Goal: Check status

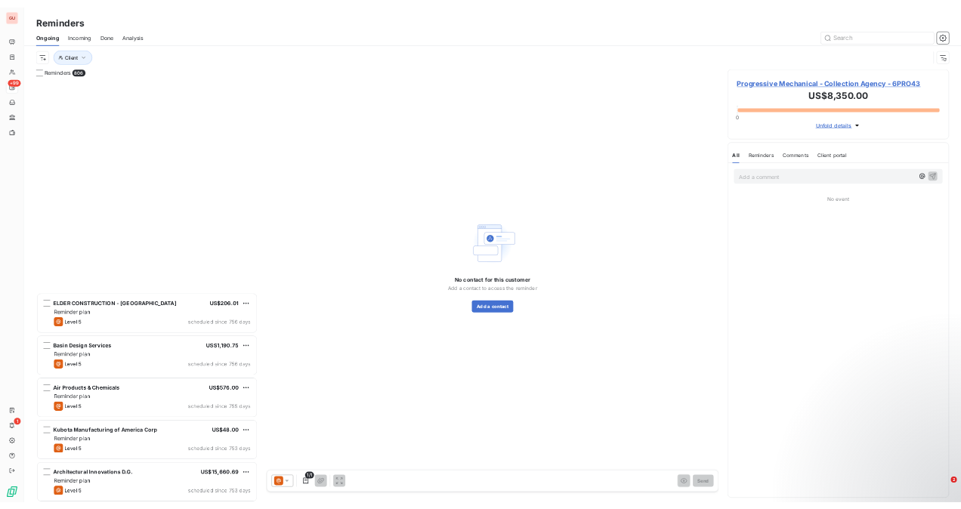
scroll to position [832, 432]
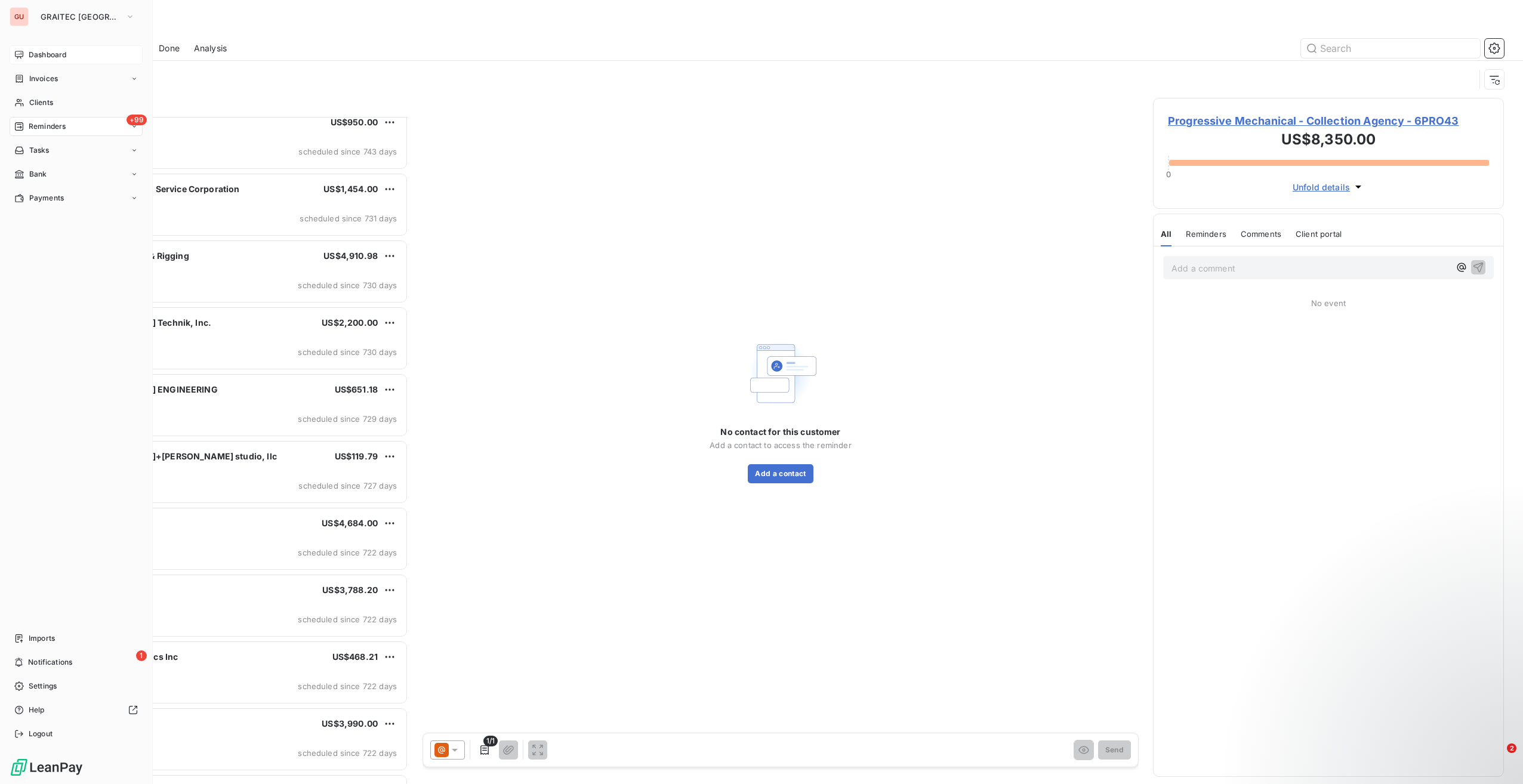
click at [36, 56] on span "Dashboard" at bounding box center [47, 55] width 38 height 11
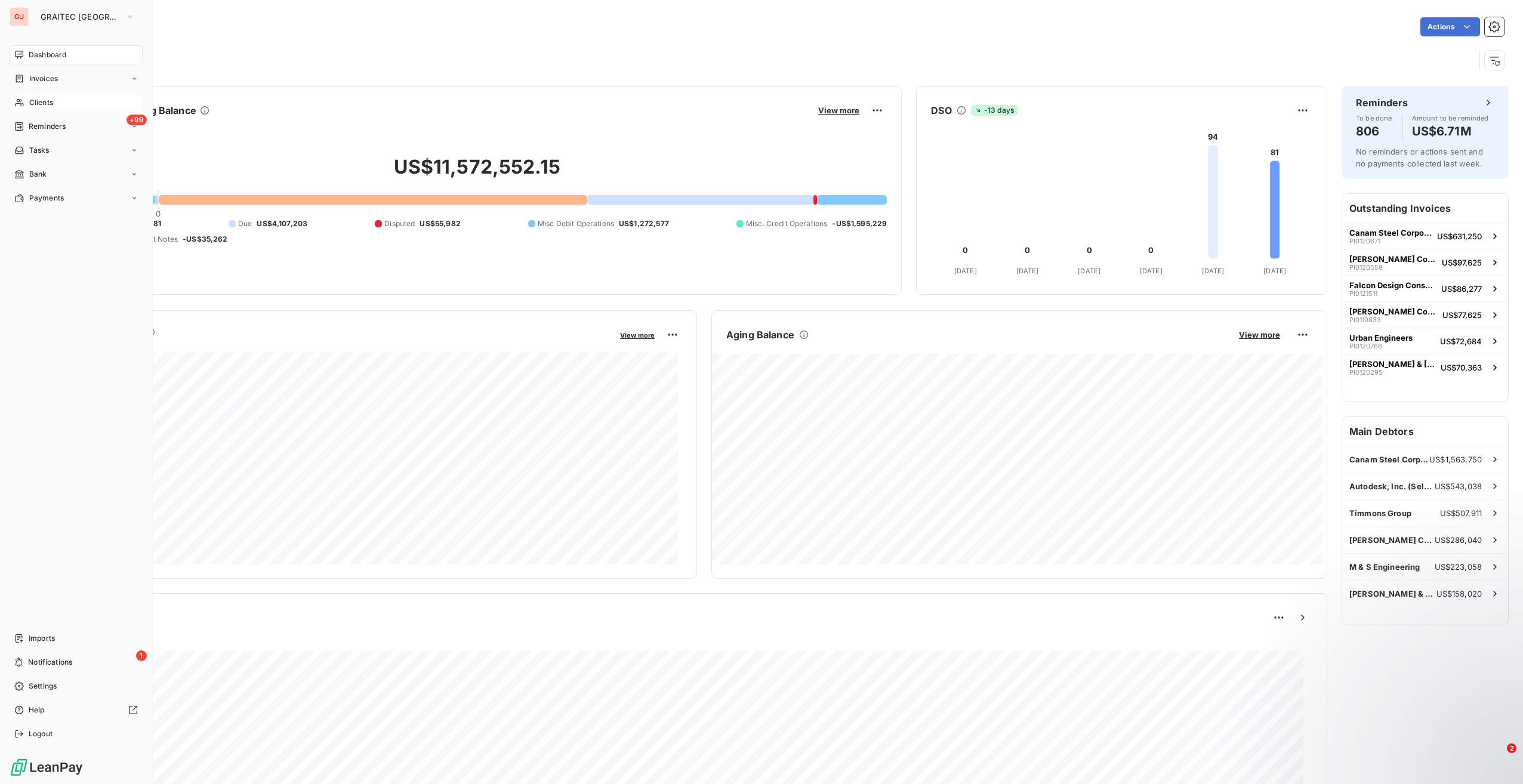
click at [41, 100] on span "Clients" at bounding box center [41, 103] width 24 height 11
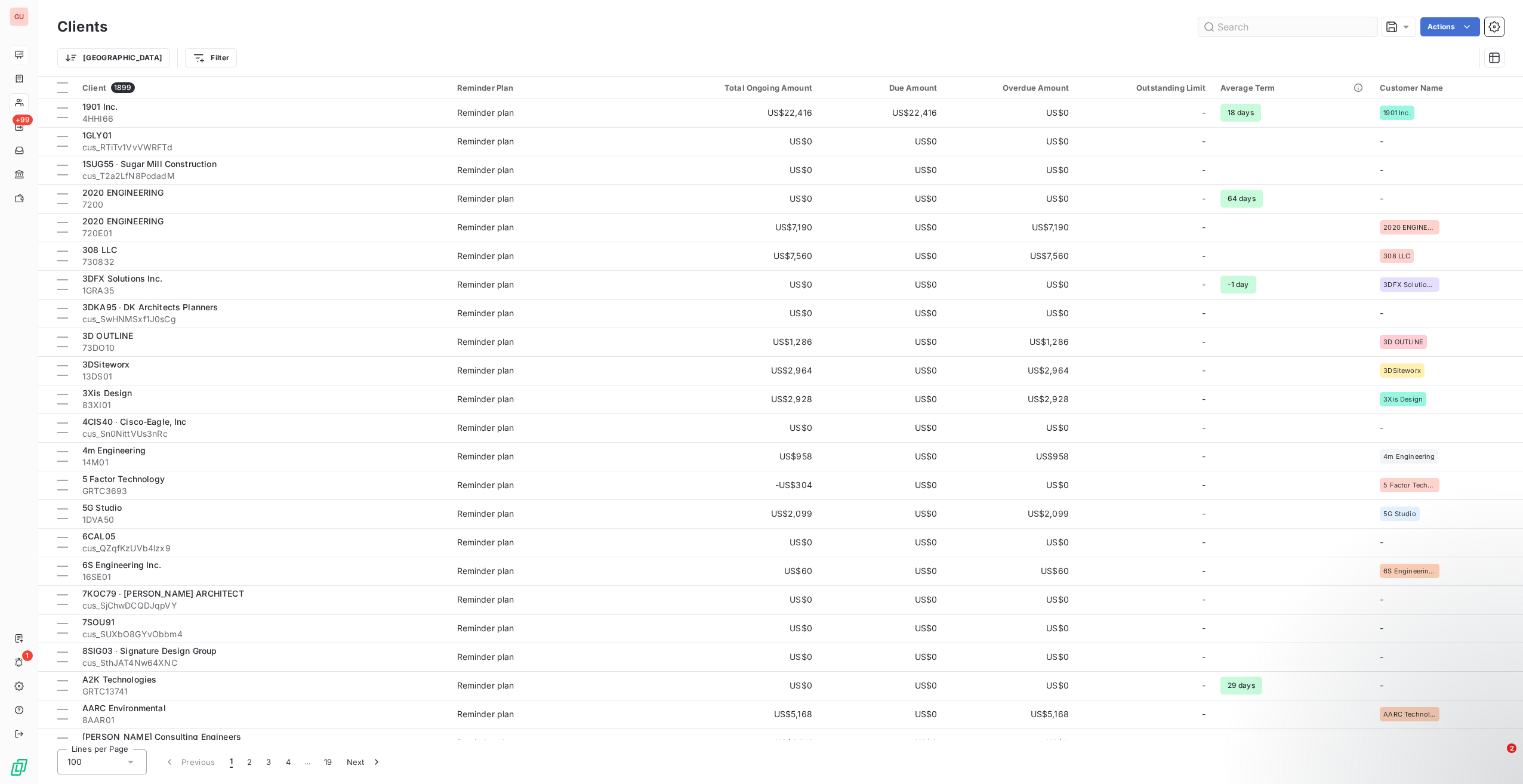
click at [1240, 21] on input "text" at bounding box center [1288, 27] width 179 height 19
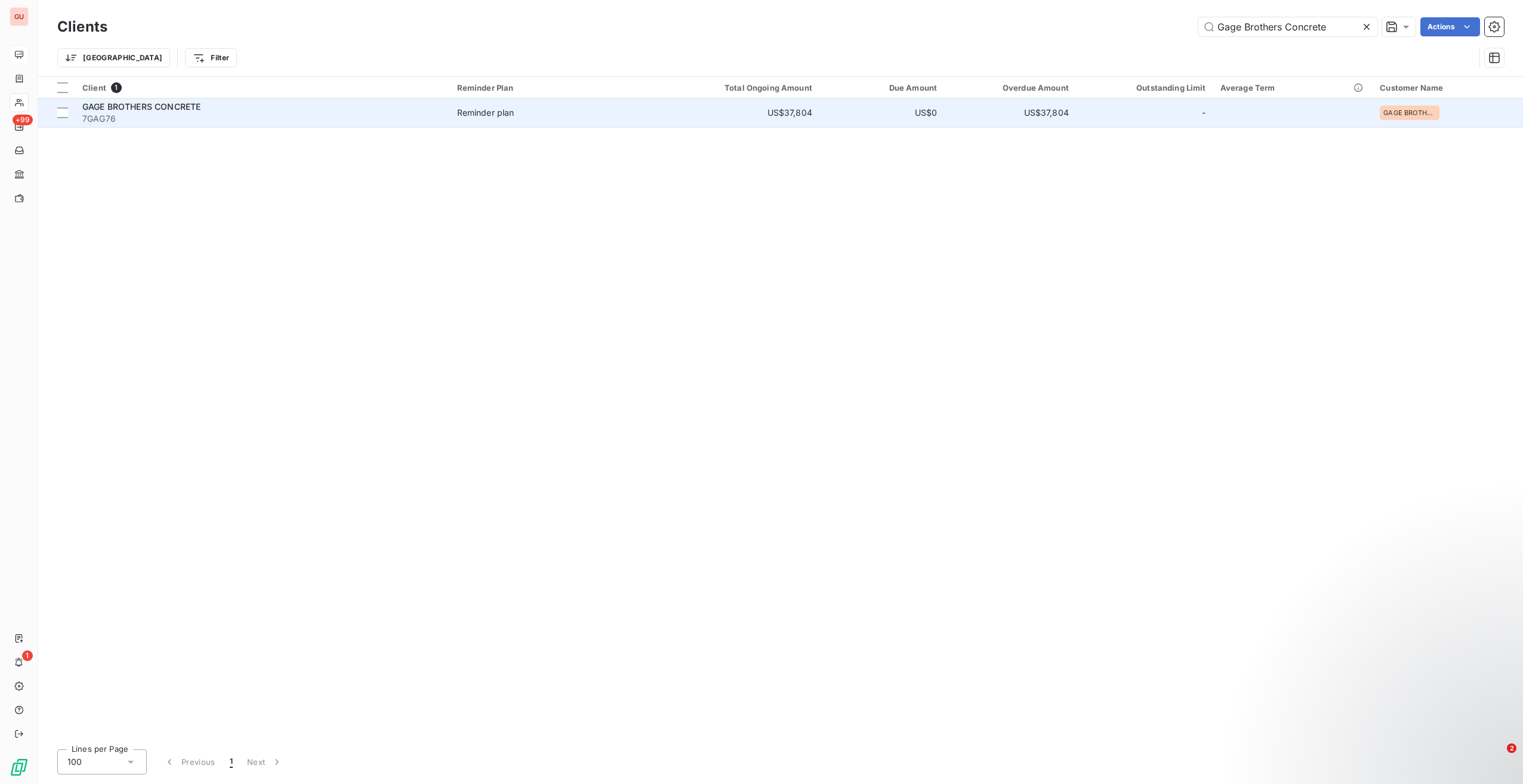
type input "Gage Brothers Concrete"
click at [397, 107] on div "GAGE BROTHERS CONCRETE" at bounding box center [262, 107] width 360 height 12
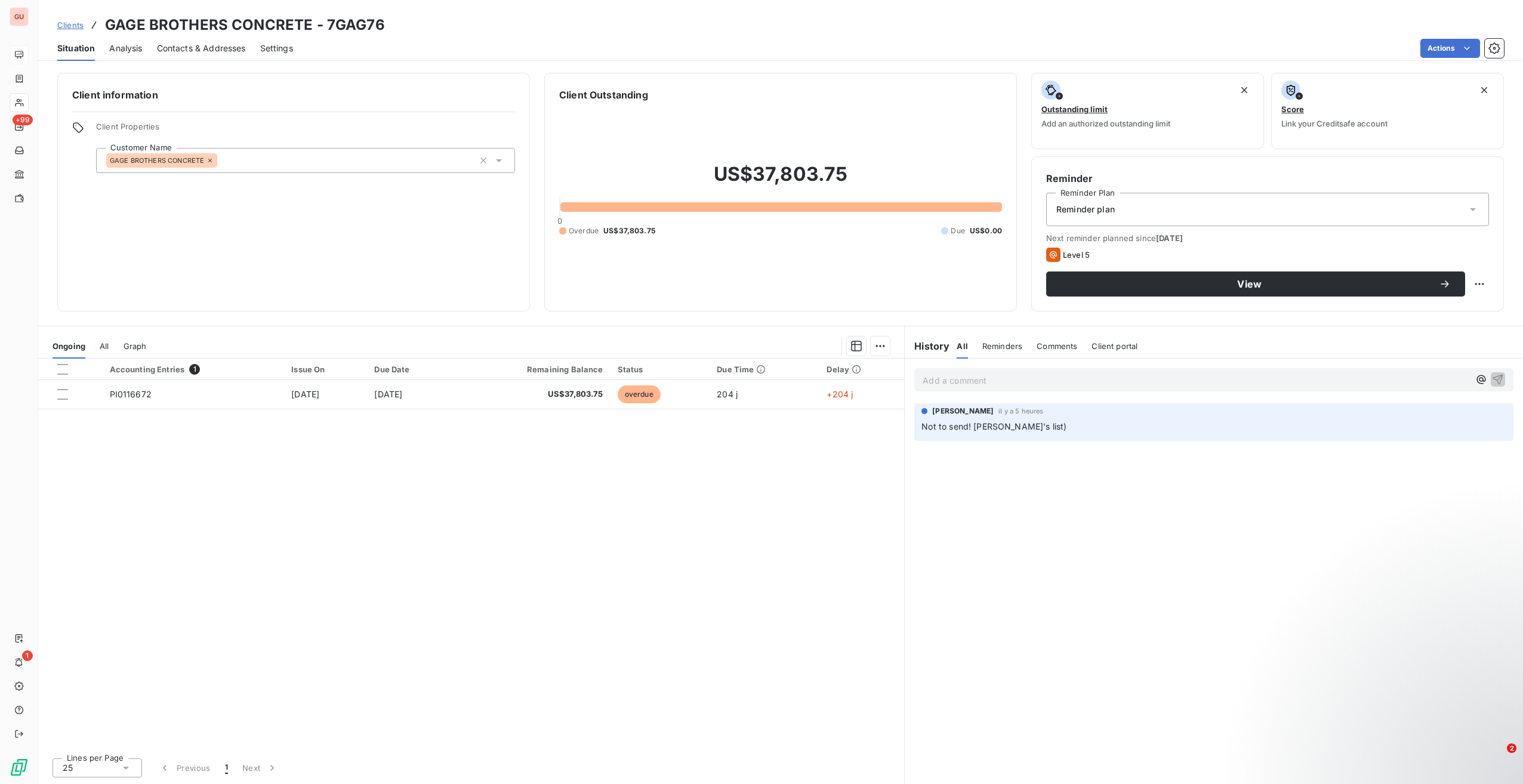
click at [1016, 384] on p "Add a comment ﻿" at bounding box center [1196, 380] width 547 height 15
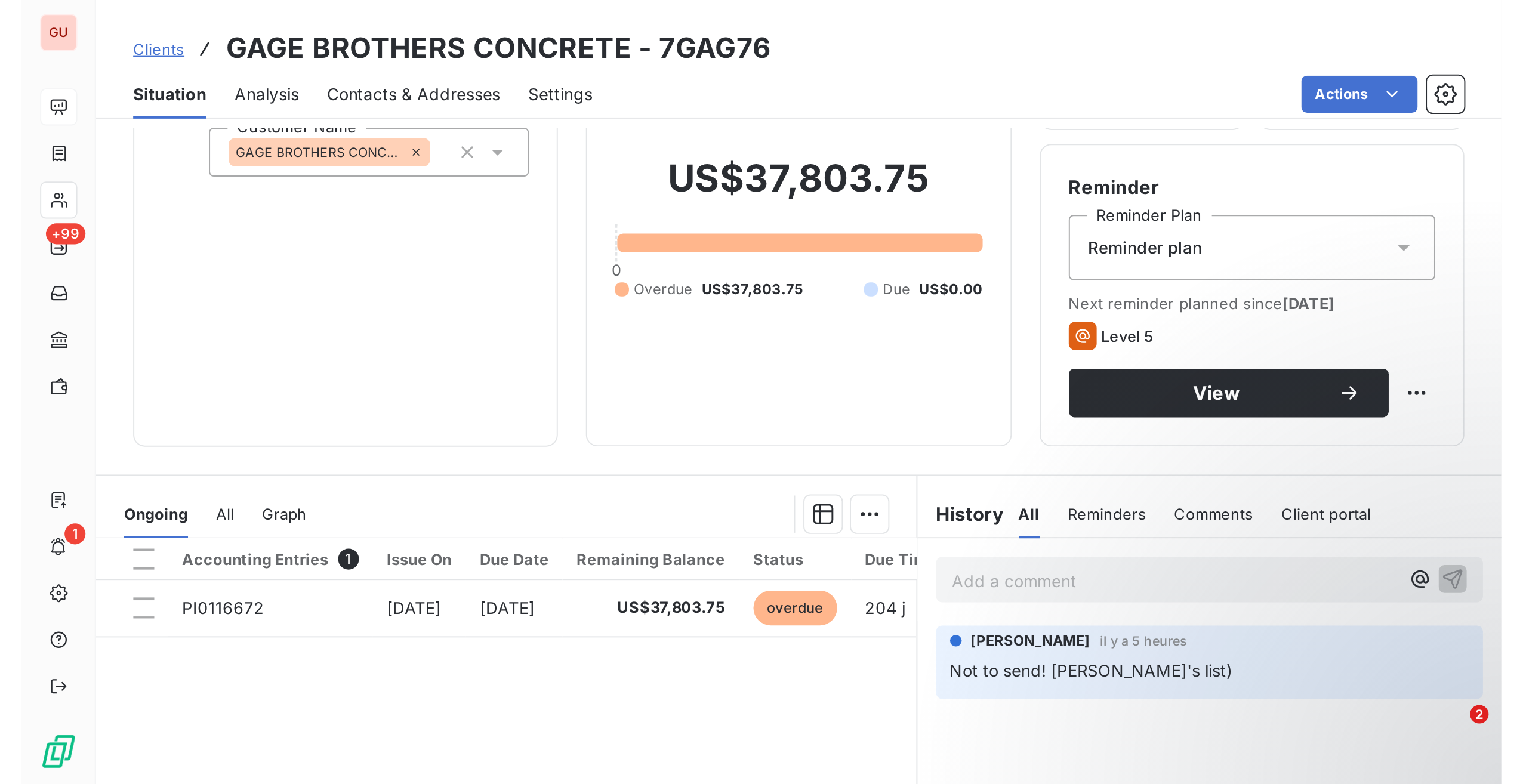
scroll to position [179, 0]
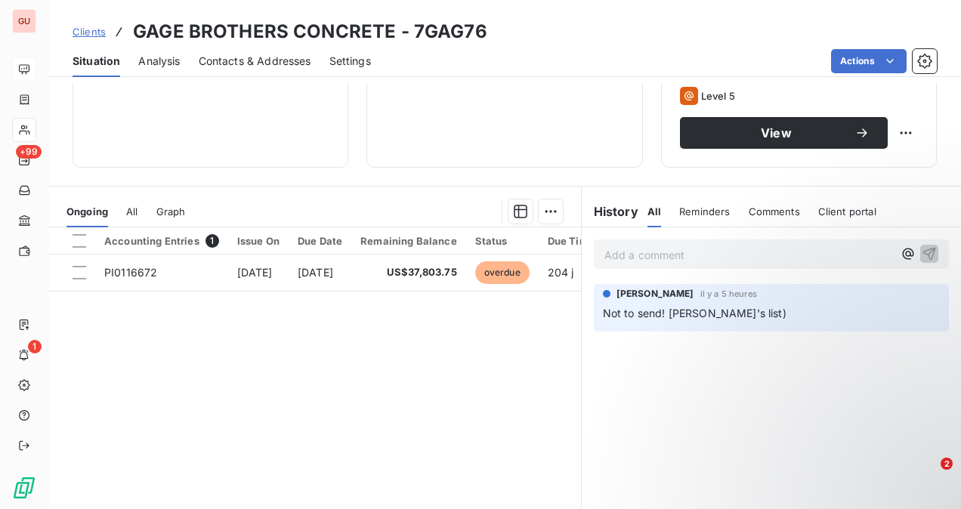
drag, startPoint x: 650, startPoint y: 258, endPoint x: 677, endPoint y: 257, distance: 27.2
click at [650, 258] on p "Add a comment ﻿" at bounding box center [748, 254] width 289 height 19
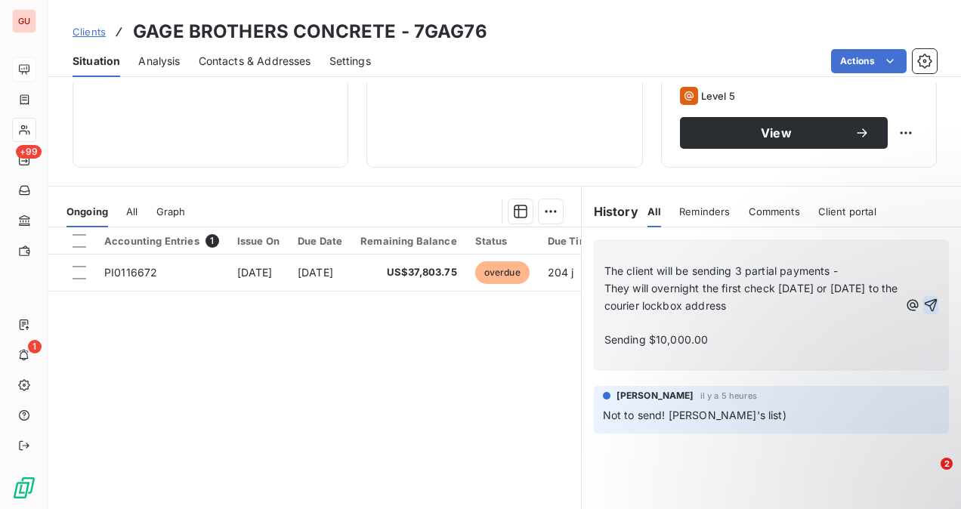
click at [926, 299] on div "﻿ The client will be sending 3 partial payments - They will overnight the first…" at bounding box center [771, 304] width 355 height 131
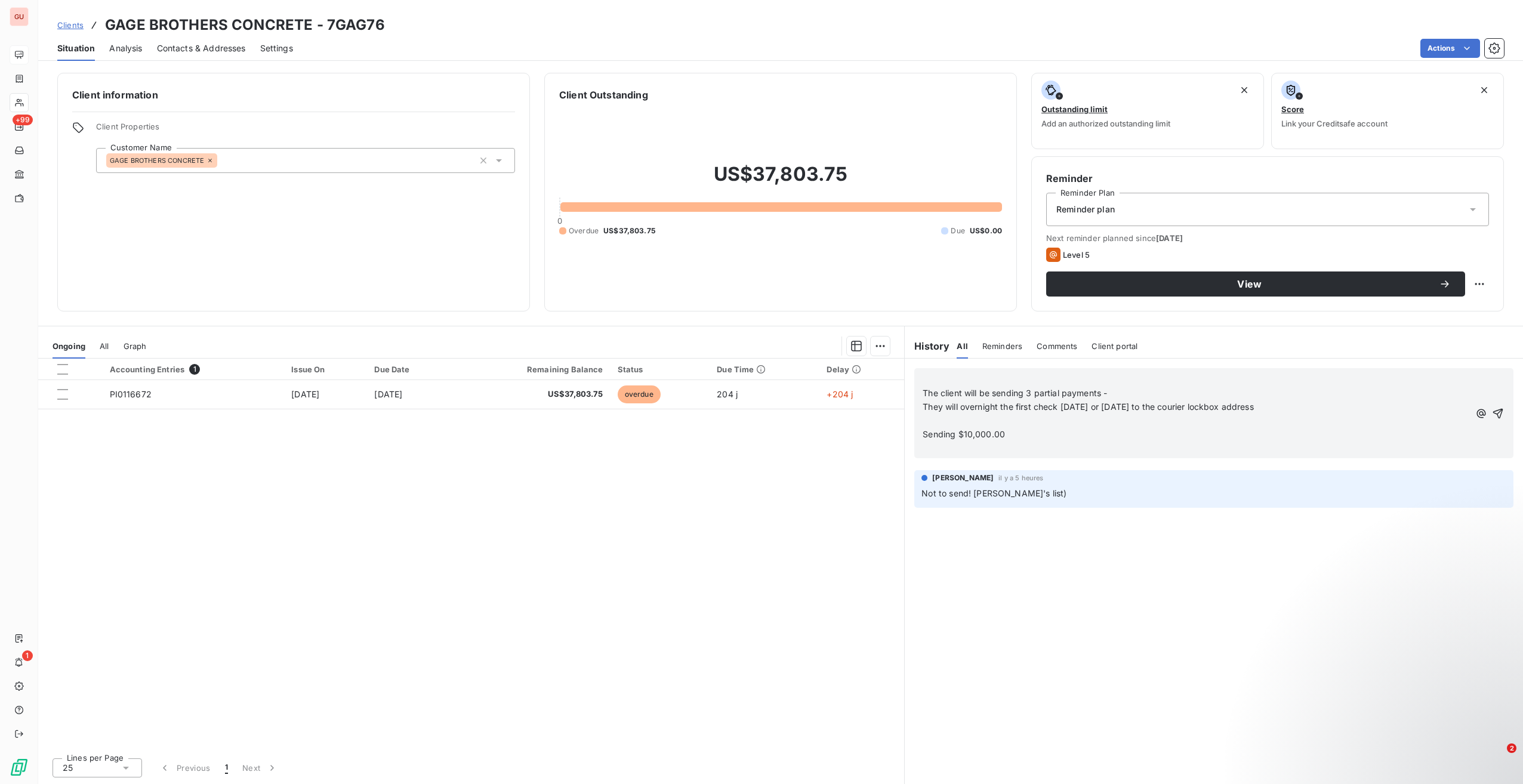
scroll to position [0, 0]
click at [1050, 642] on div "﻿ The client will be sending 3 partial payments - They will overnight the first…" at bounding box center [1213, 571] width 619 height 426
